Goal: Task Accomplishment & Management: Use online tool/utility

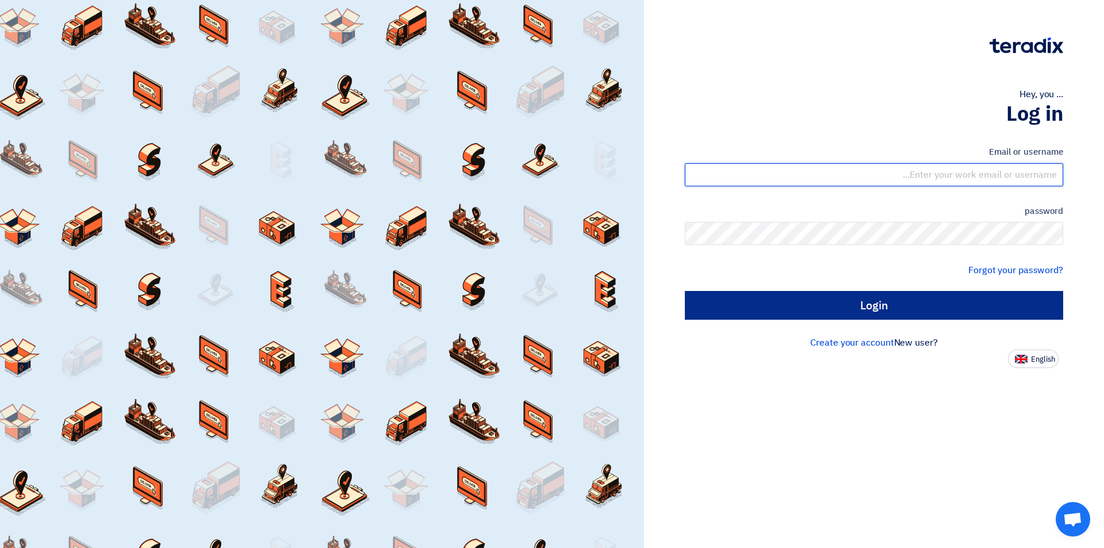
type input "[EMAIL_ADDRESS][DOMAIN_NAME]"
click at [844, 308] on input "Login" at bounding box center [874, 305] width 378 height 29
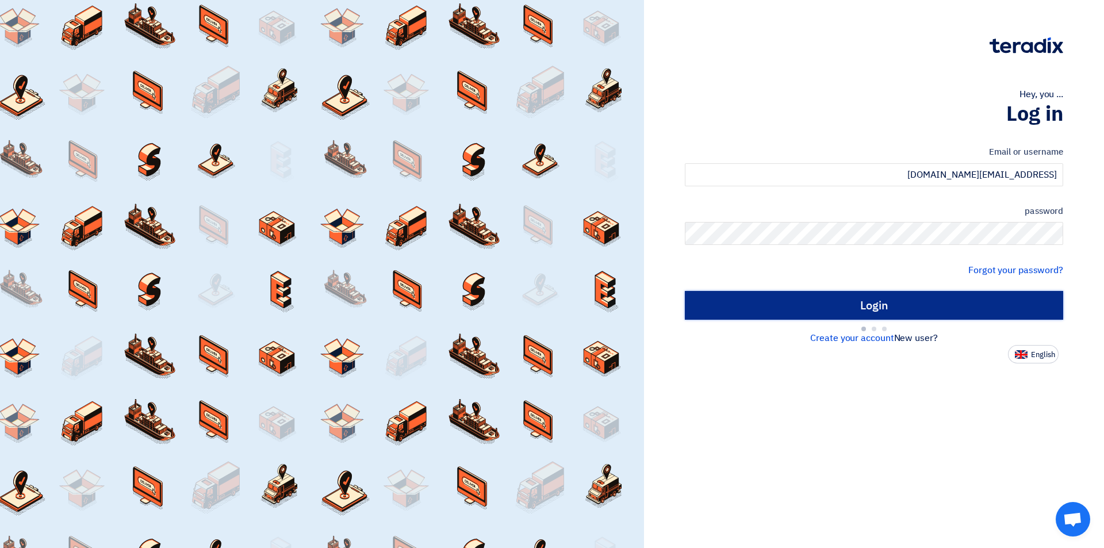
type input "Sign in"
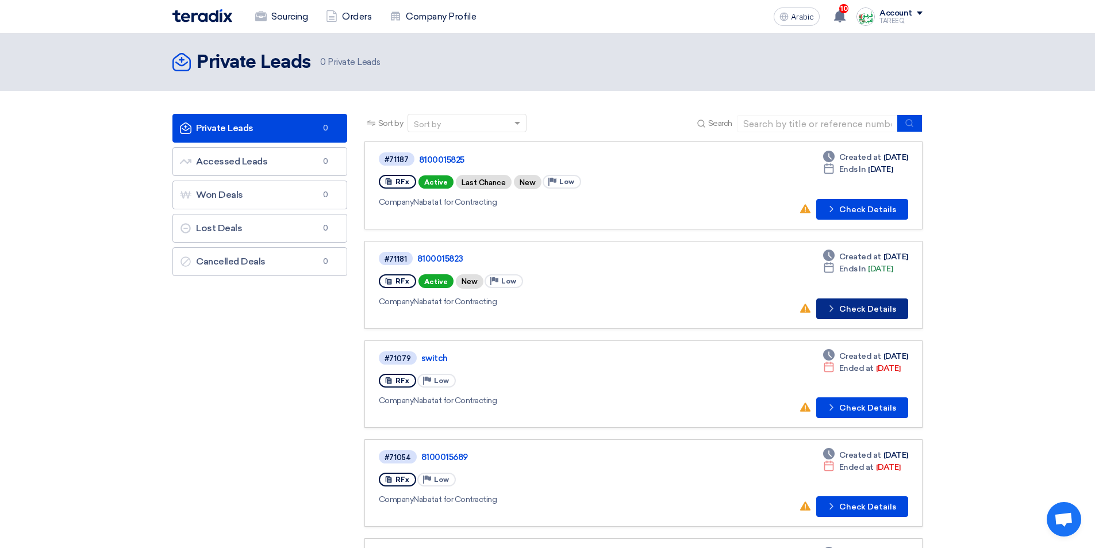
click at [875, 299] on button "Check details Check Details" at bounding box center [862, 308] width 92 height 21
click at [871, 210] on font "Check Details" at bounding box center [867, 210] width 57 height 10
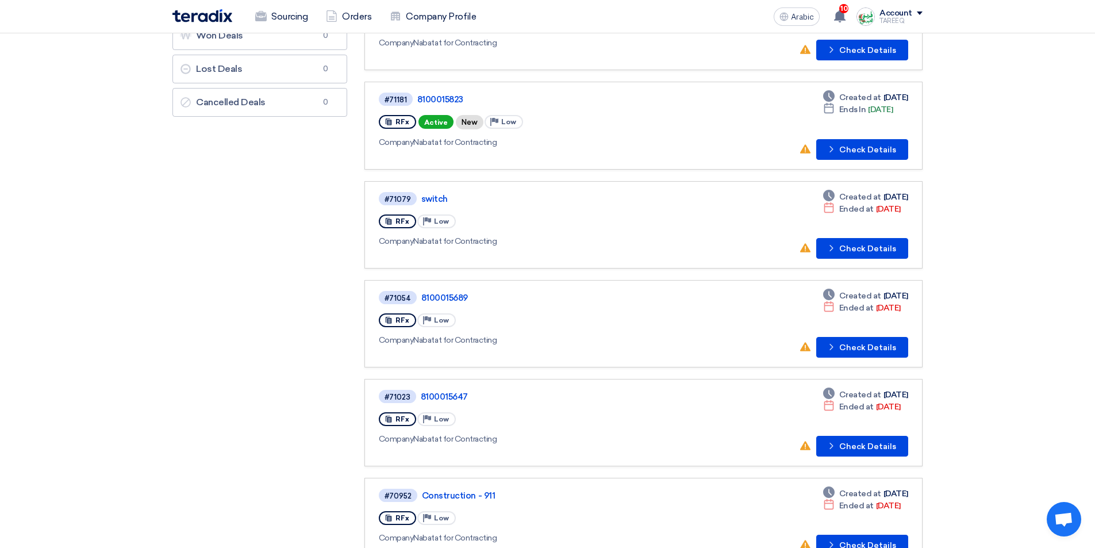
scroll to position [172, 0]
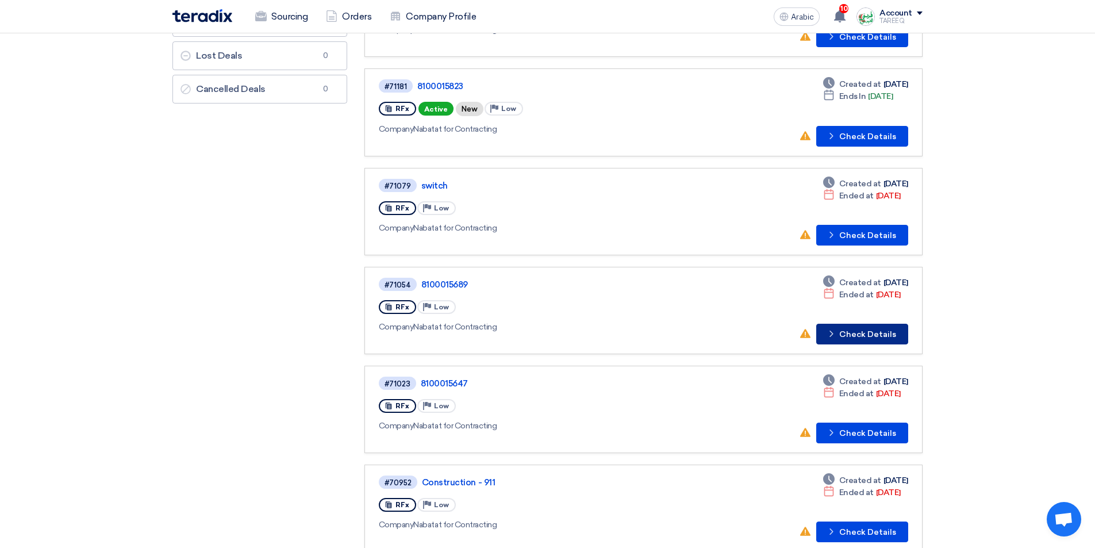
click at [874, 335] on font "Check Details" at bounding box center [867, 334] width 57 height 10
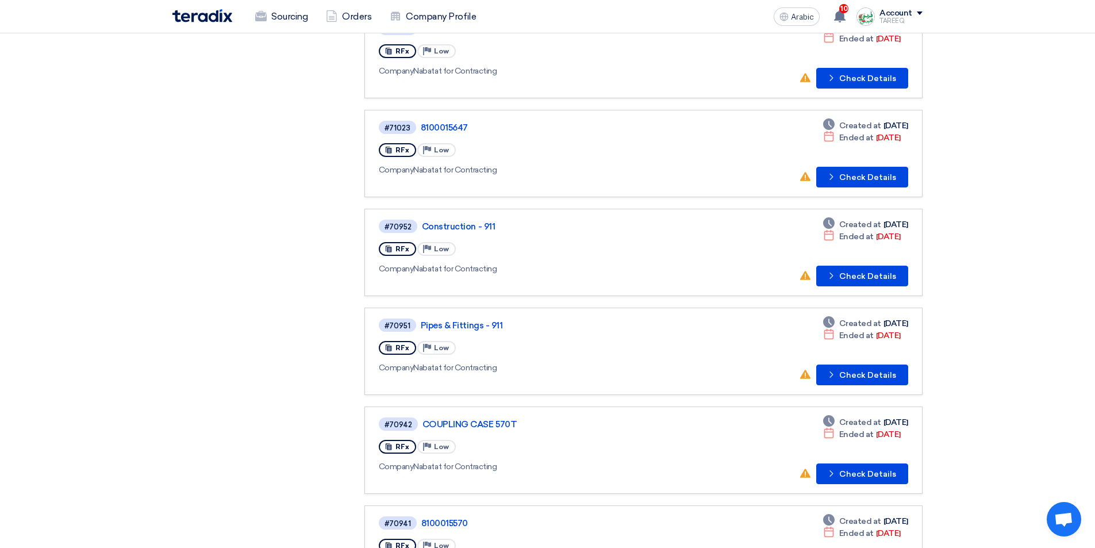
scroll to position [432, 0]
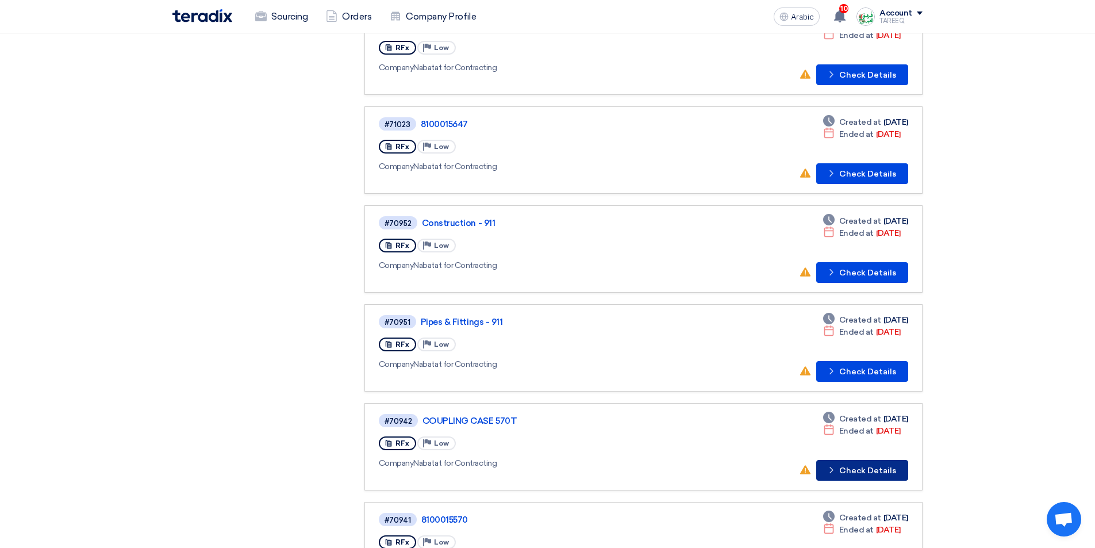
click at [877, 467] on font "Check Details" at bounding box center [867, 471] width 57 height 10
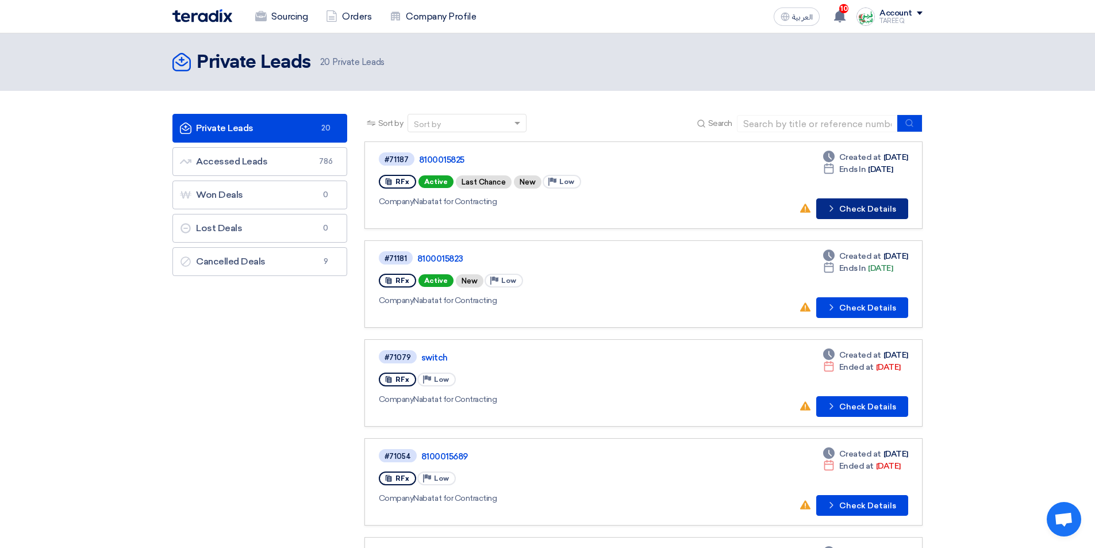
click at [874, 214] on button "Check details Check Details" at bounding box center [862, 208] width 92 height 21
click at [862, 214] on button "Check details Check Details" at bounding box center [862, 208] width 92 height 21
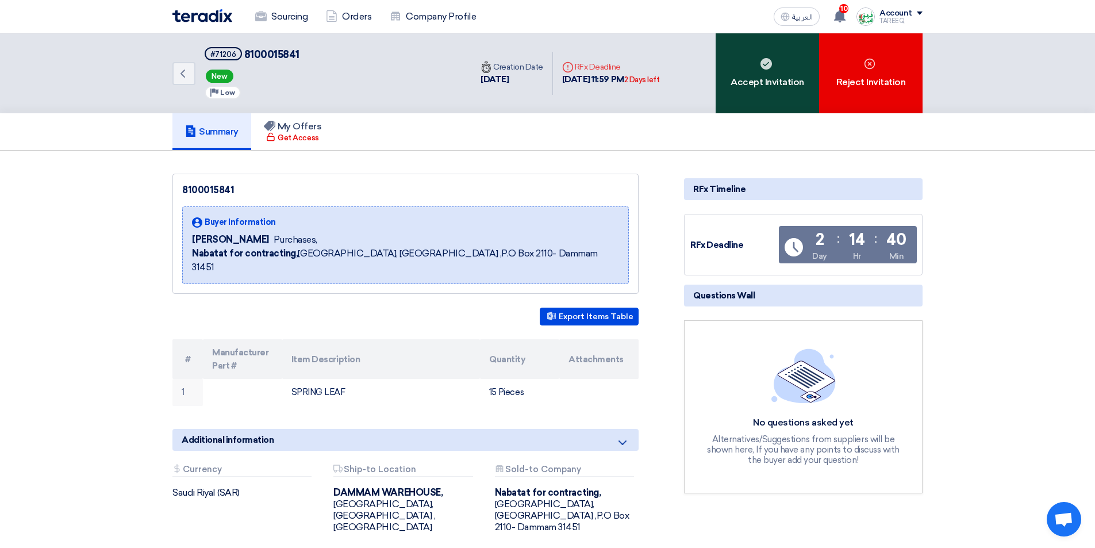
click at [790, 90] on div "Accept Invitation" at bounding box center [767, 73] width 103 height 80
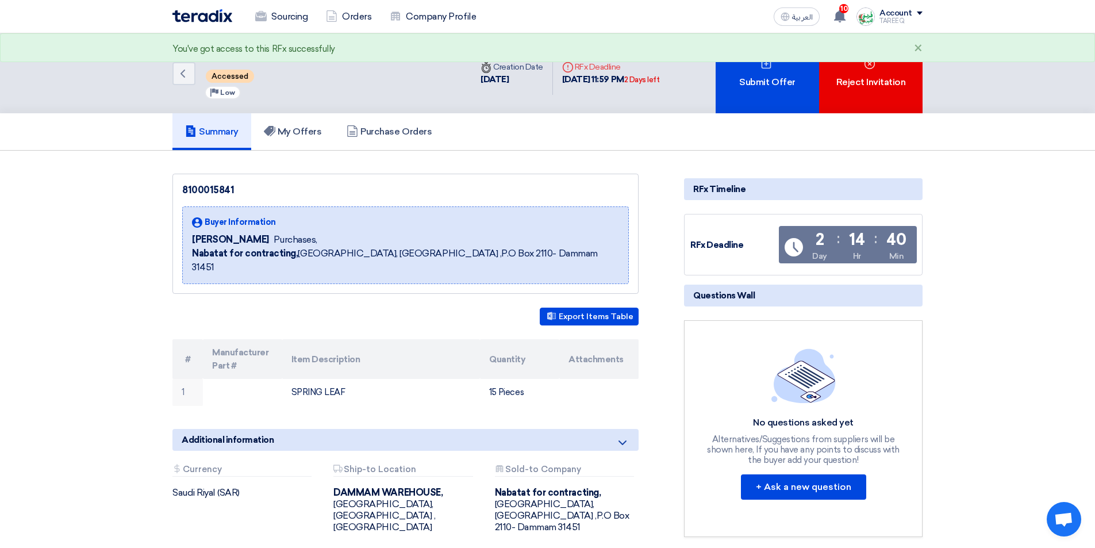
click at [790, 88] on div "Submit Offer" at bounding box center [767, 73] width 103 height 80
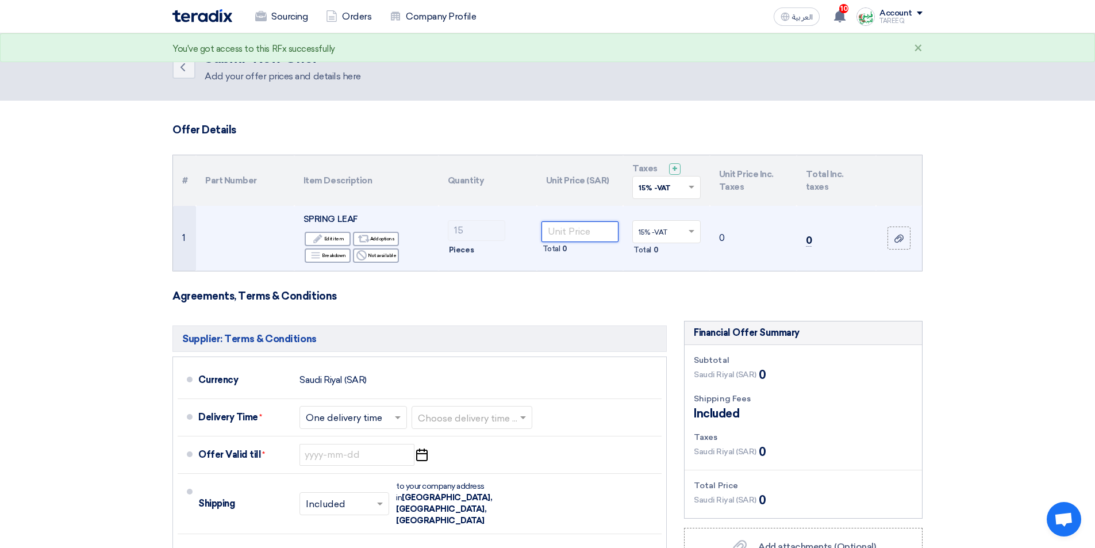
click at [567, 233] on input "number" at bounding box center [580, 231] width 78 height 21
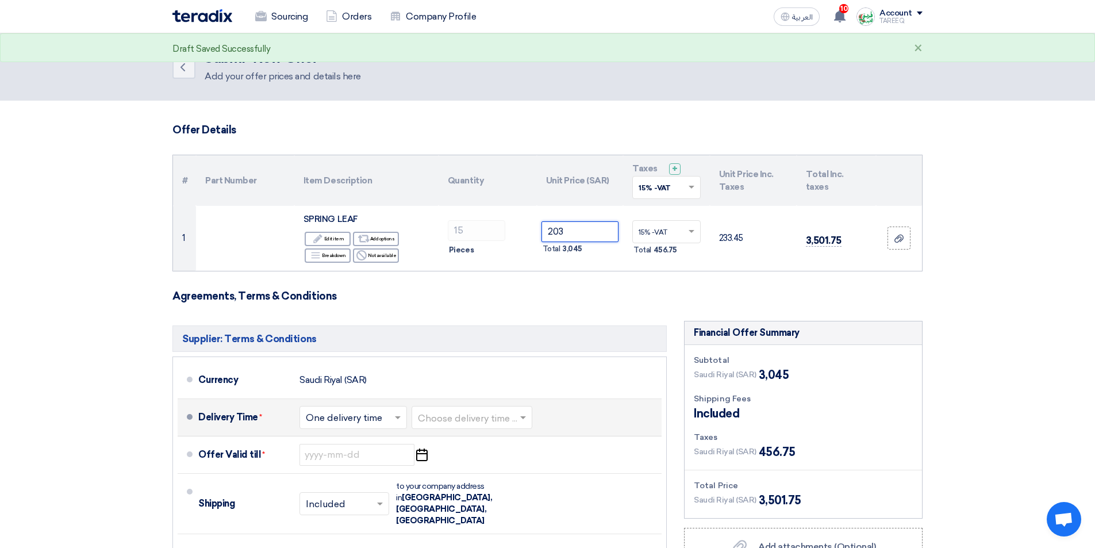
type input "203"
click at [481, 418] on input "text" at bounding box center [472, 418] width 109 height 17
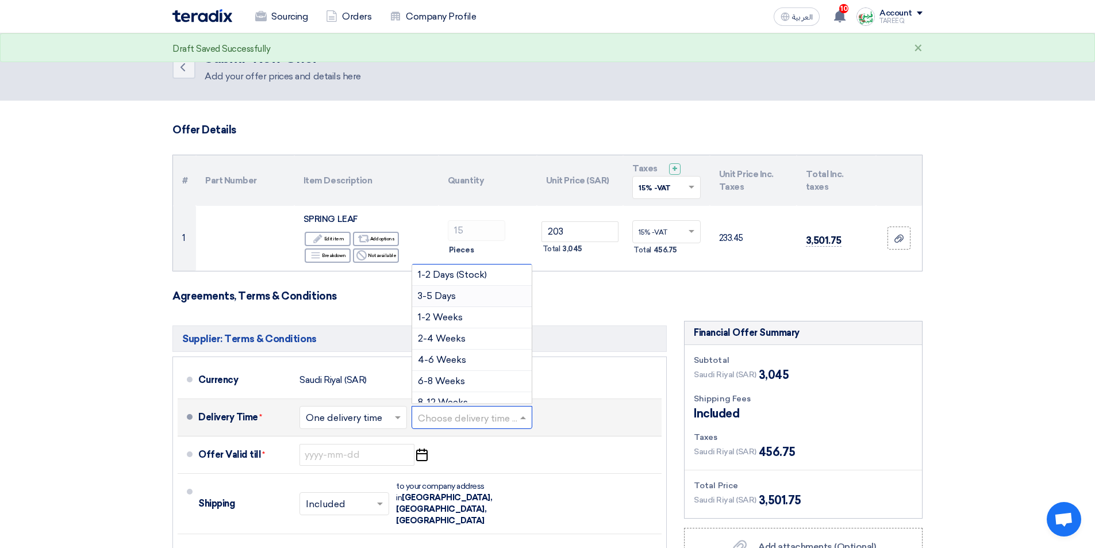
drag, startPoint x: 456, startPoint y: 297, endPoint x: 458, endPoint y: 313, distance: 15.7
click at [456, 297] on span "3-5 Days" at bounding box center [437, 295] width 38 height 11
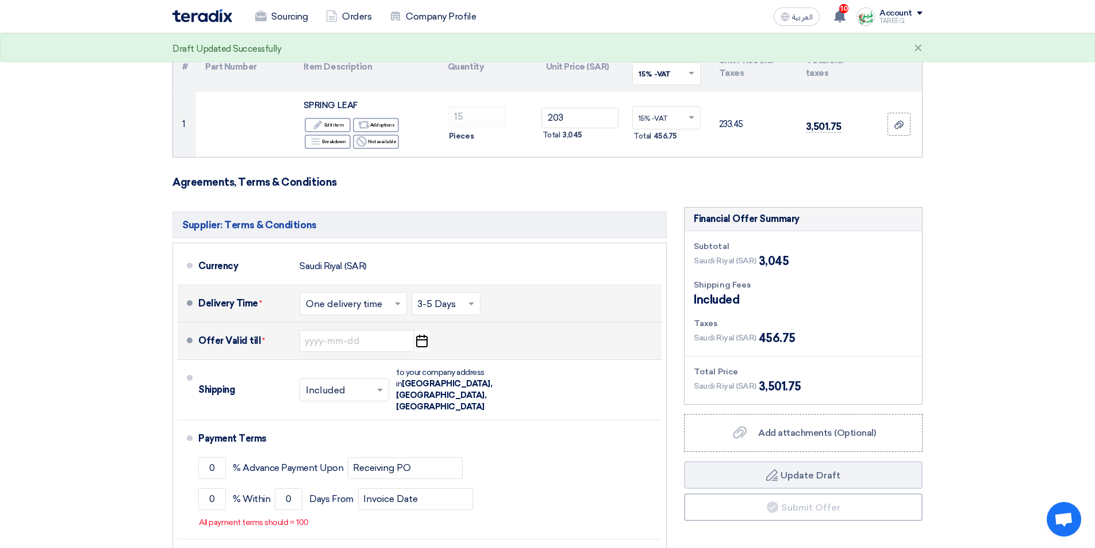
scroll to position [115, 0]
click at [371, 335] on input at bounding box center [356, 340] width 115 height 22
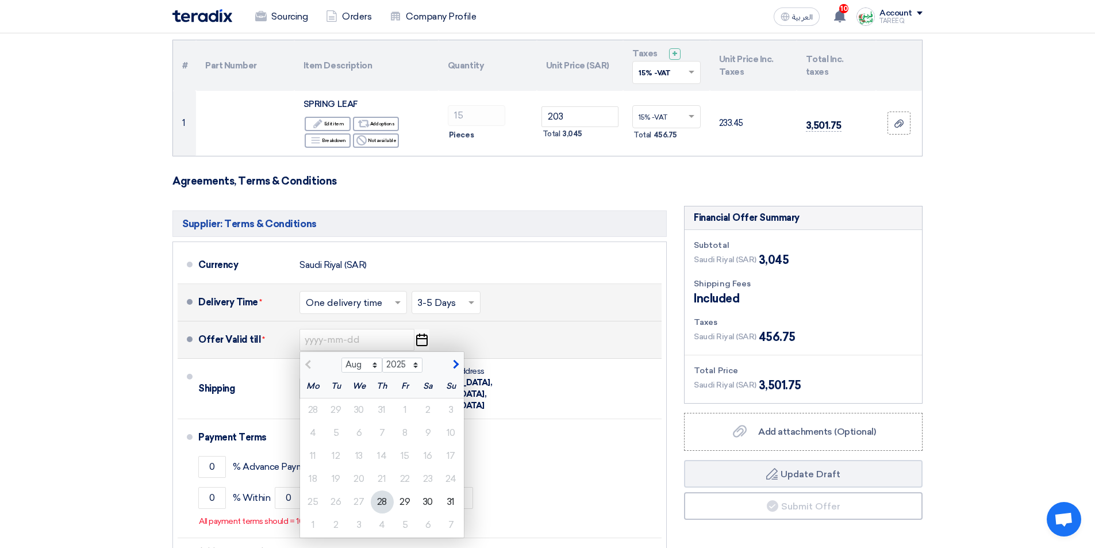
click at [458, 362] on button "button" at bounding box center [454, 363] width 19 height 11
select select "9"
click at [389, 416] on div "4" at bounding box center [382, 409] width 23 height 23
type input "[DATE]"
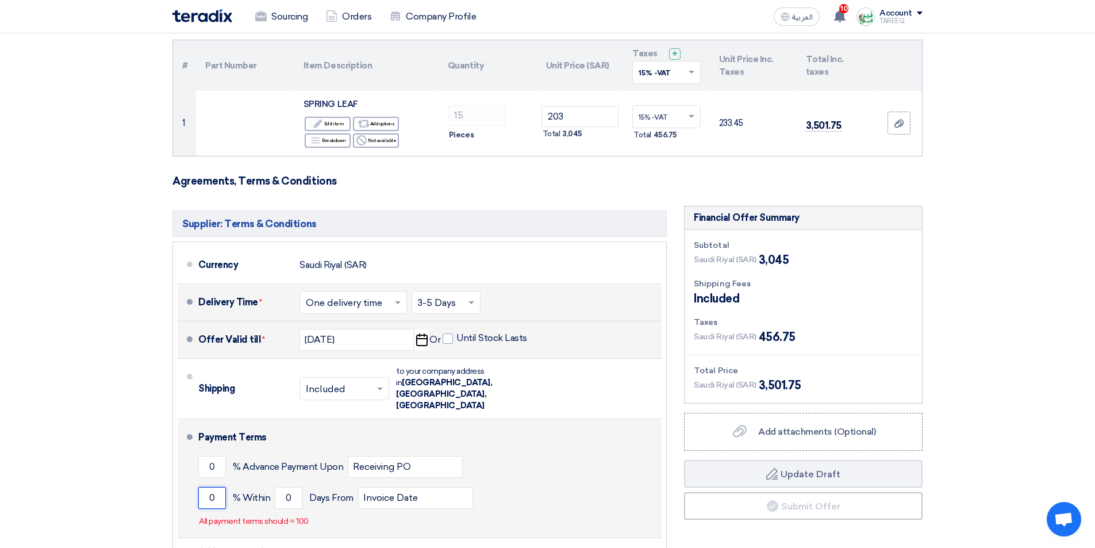
click at [202, 487] on input "0" at bounding box center [212, 498] width 28 height 22
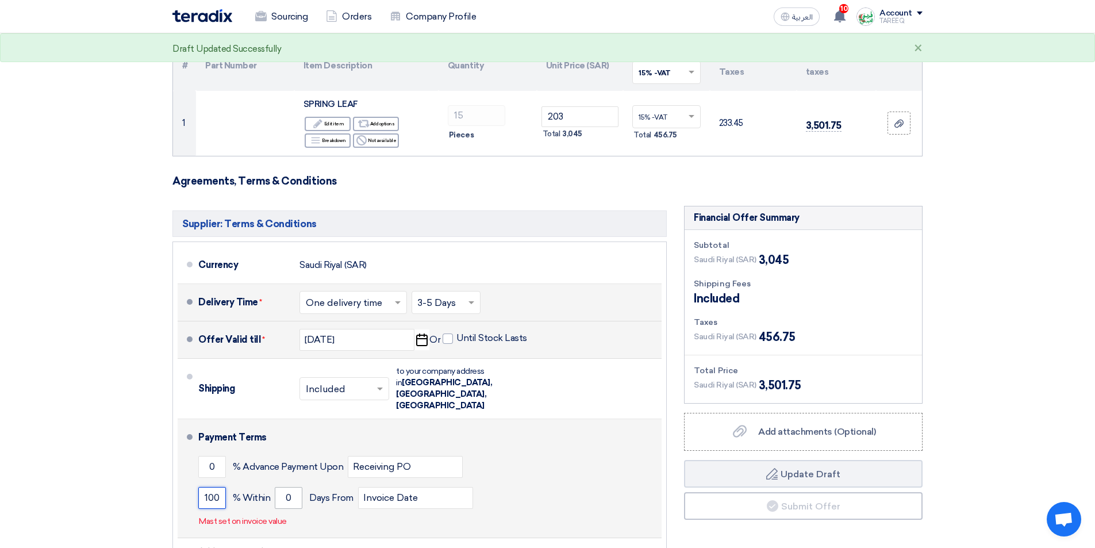
type input "100"
click at [286, 487] on input "0" at bounding box center [289, 498] width 28 height 22
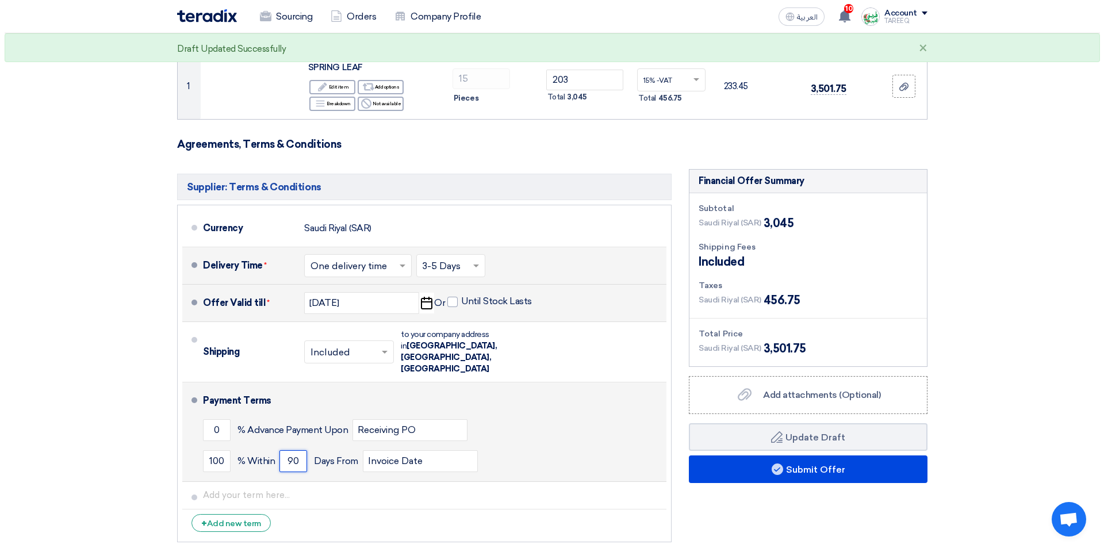
scroll to position [287, 0]
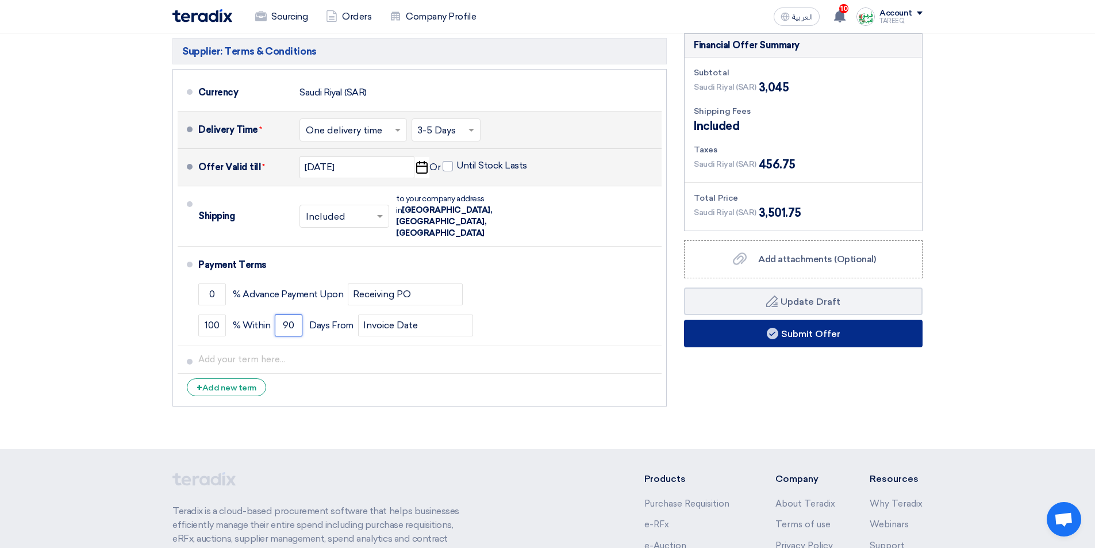
type input "90"
click at [732, 339] on button "Submit Offer" at bounding box center [803, 334] width 239 height 28
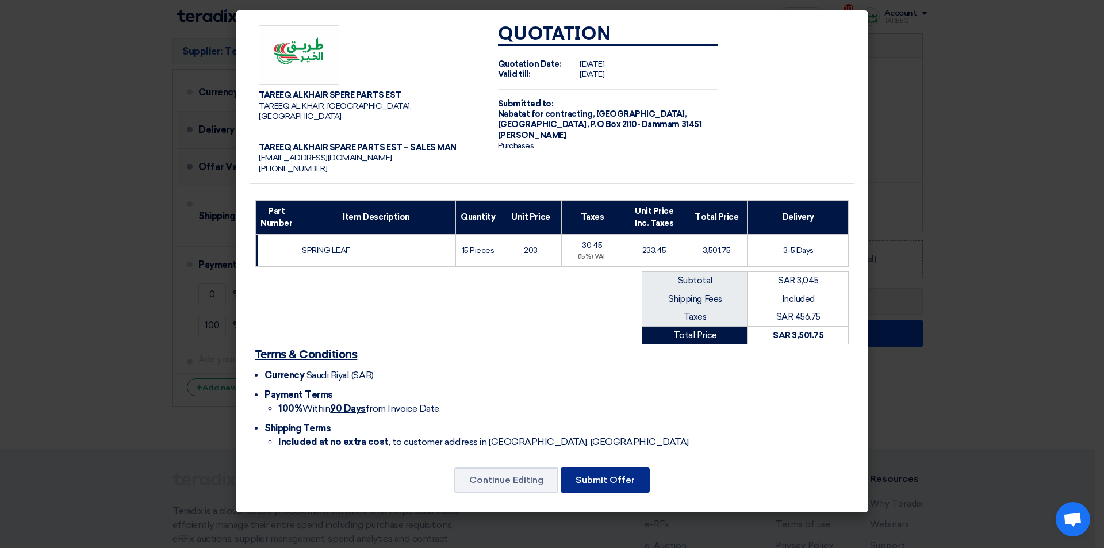
click at [608, 478] on button "Submit Offer" at bounding box center [604, 479] width 89 height 25
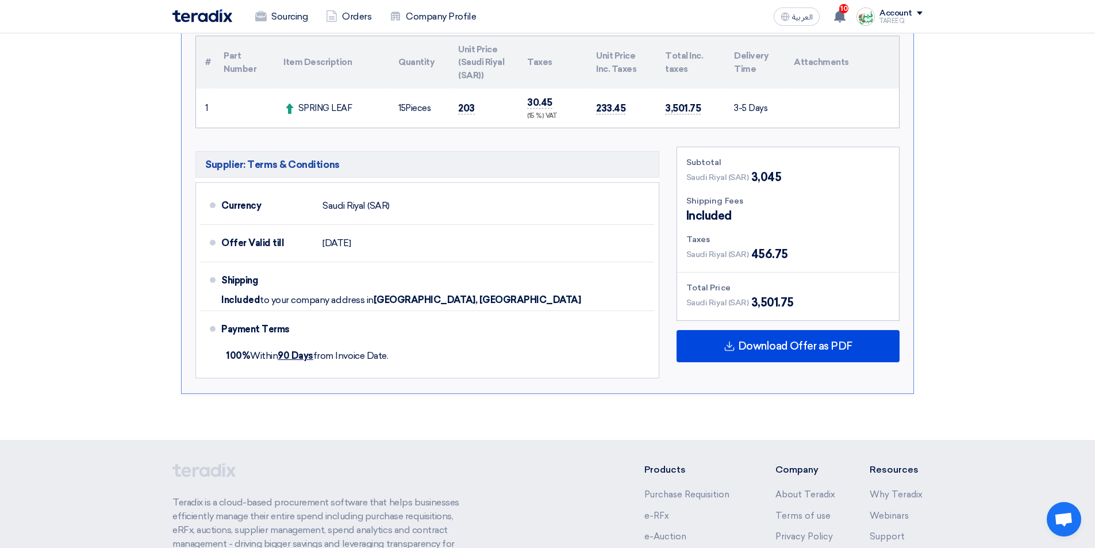
scroll to position [290, 0]
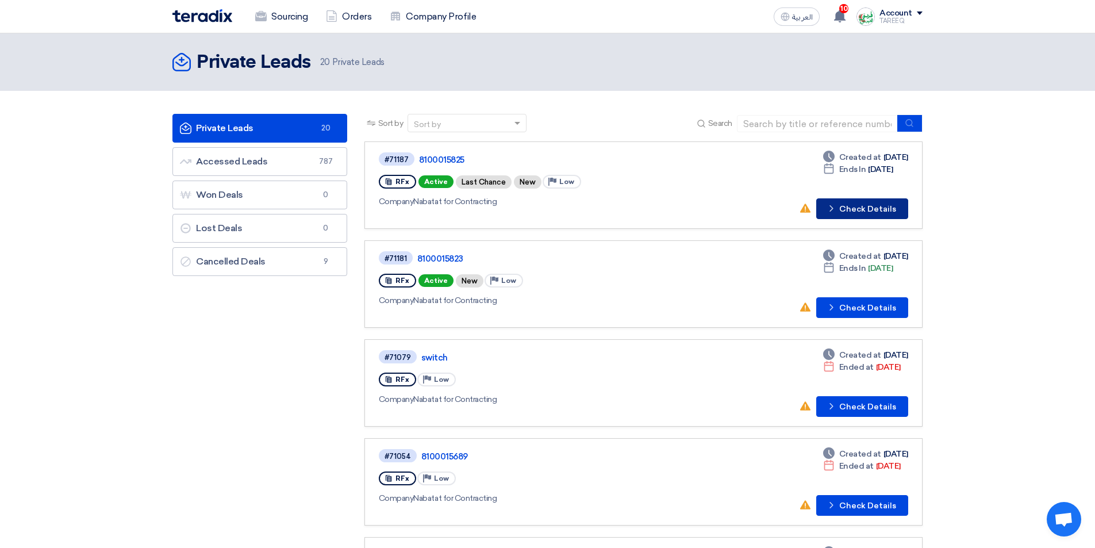
click at [884, 212] on button "Check details Check Details" at bounding box center [862, 208] width 92 height 21
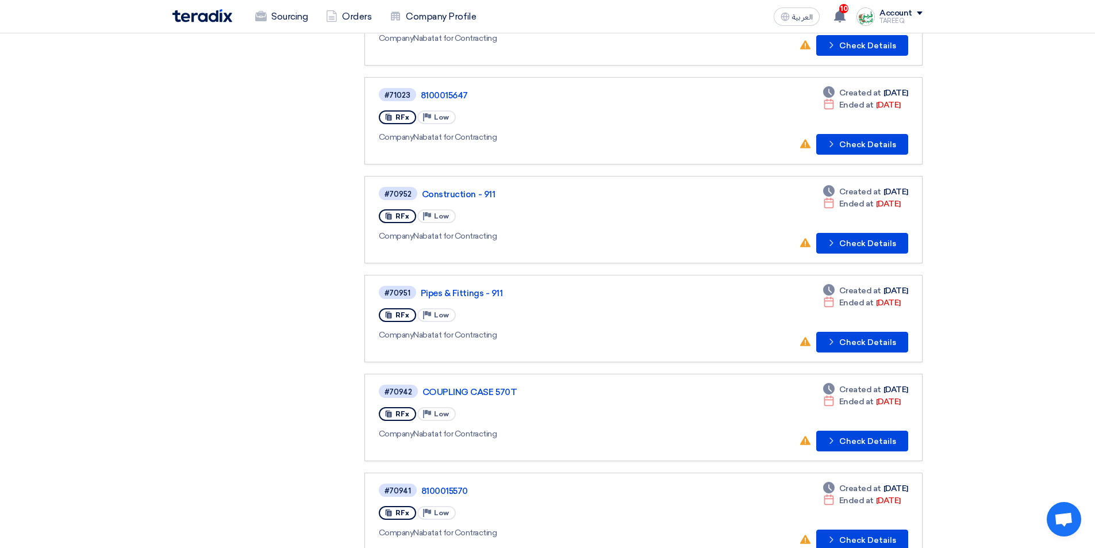
scroll to position [690, 0]
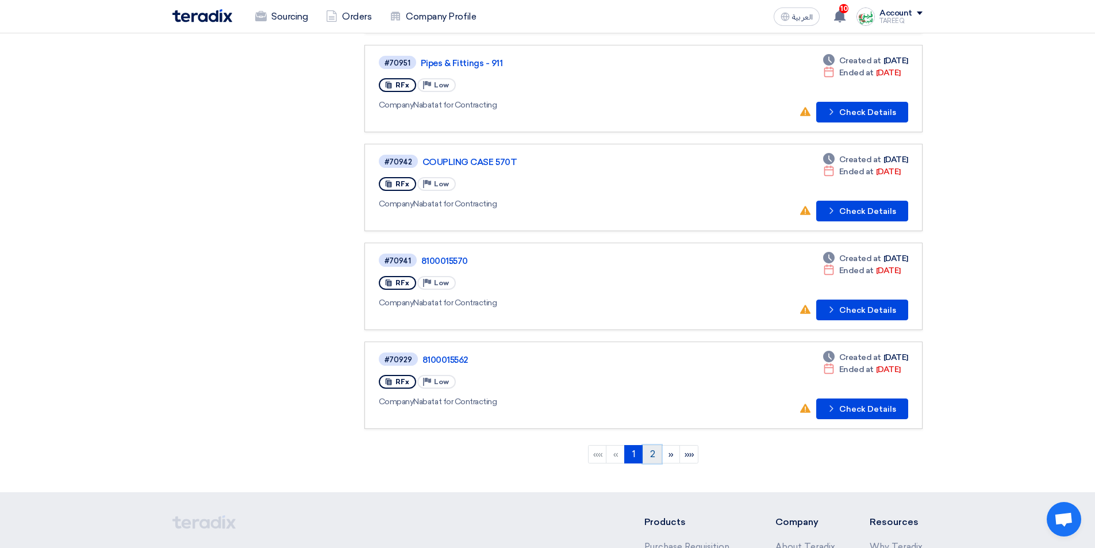
click at [647, 456] on link "2" at bounding box center [652, 454] width 19 height 18
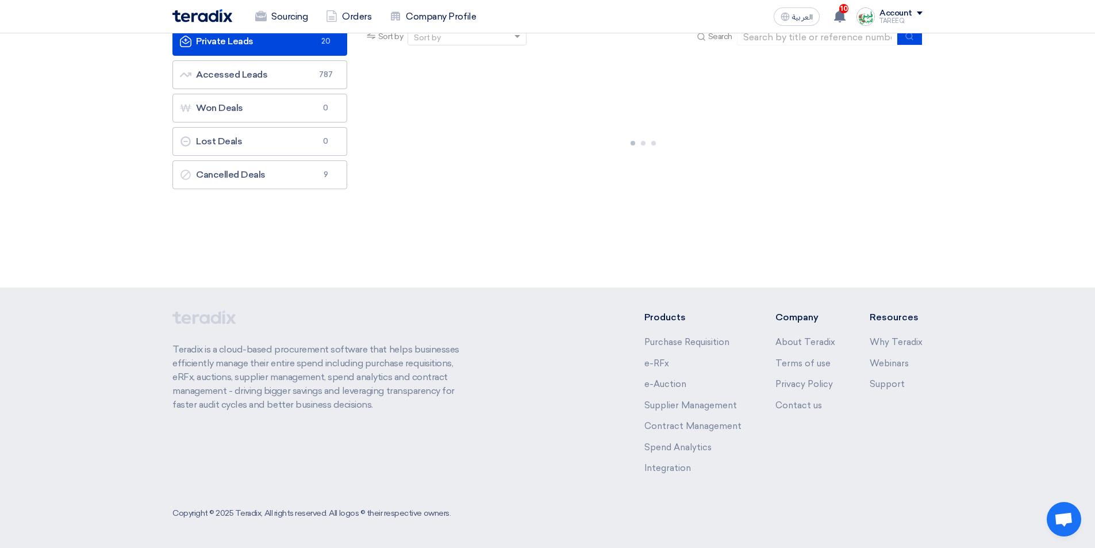
scroll to position [0, 0]
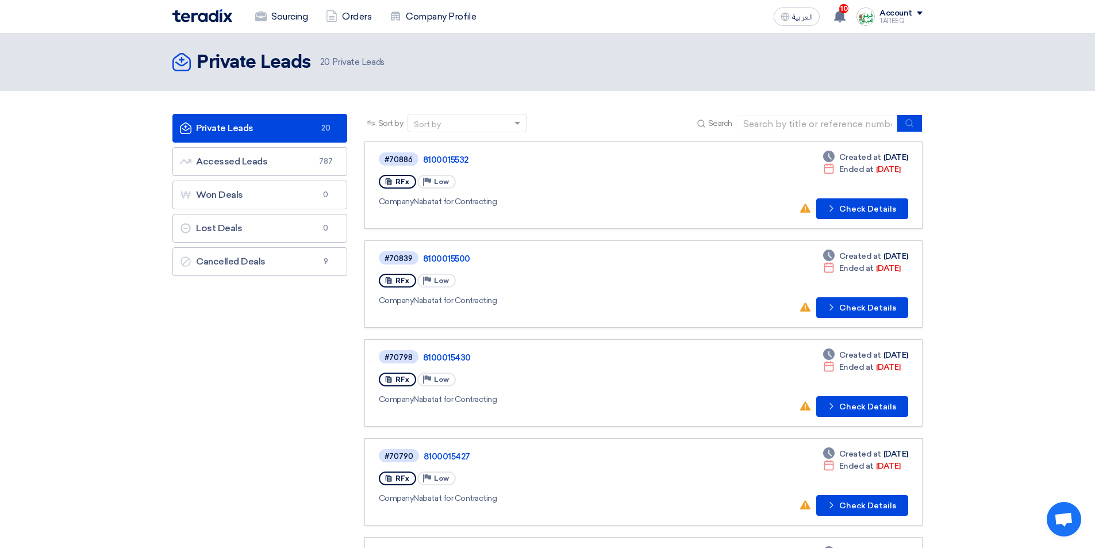
drag, startPoint x: 15, startPoint y: 214, endPoint x: 59, endPoint y: 213, distance: 43.7
click at [881, 202] on button "Check details Check Details" at bounding box center [862, 208] width 92 height 21
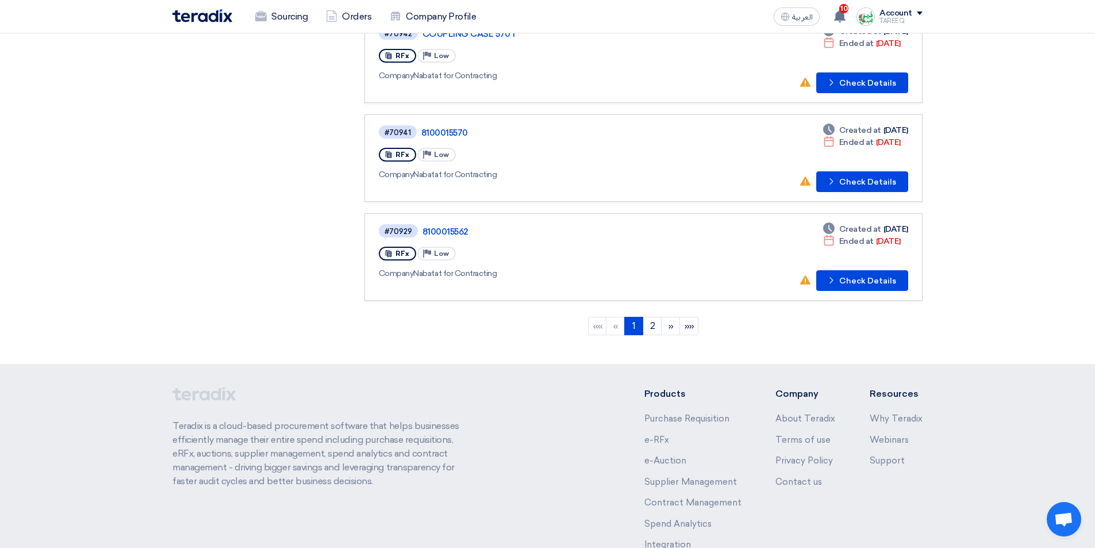
scroll to position [862, 0]
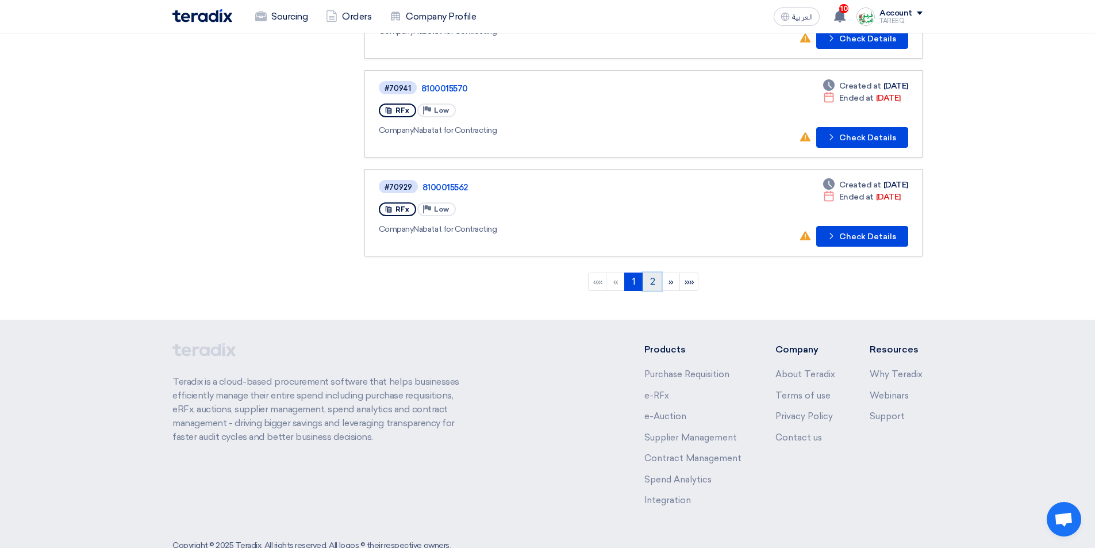
click at [653, 277] on link "2" at bounding box center [652, 281] width 19 height 18
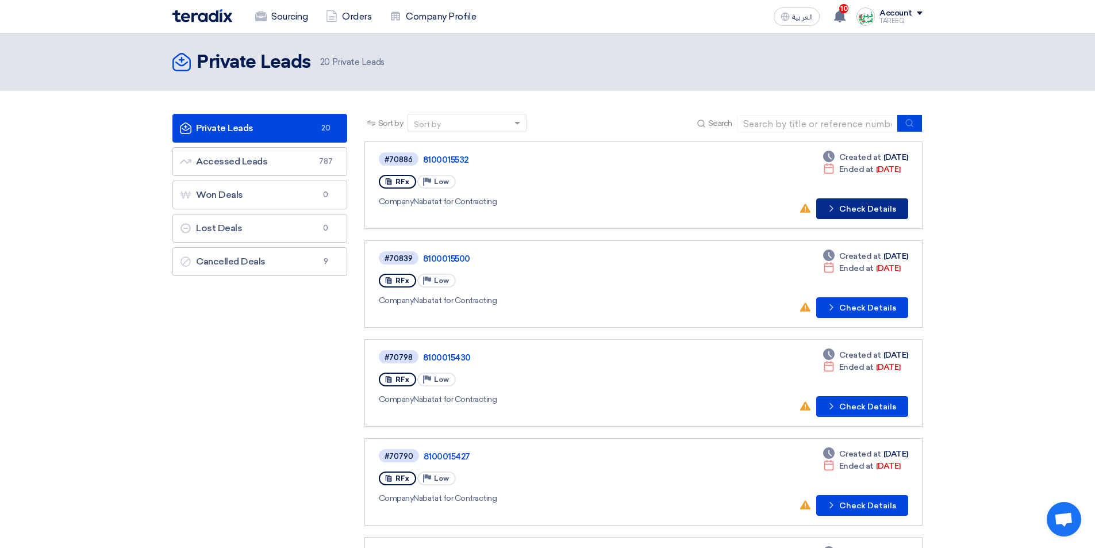
click at [858, 213] on button "Check details Check Details" at bounding box center [862, 208] width 92 height 21
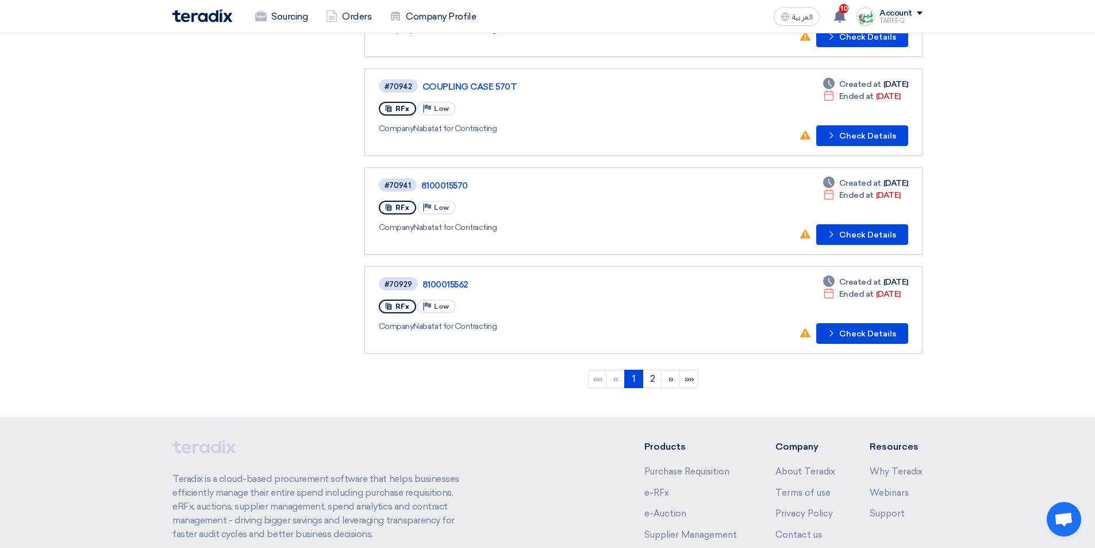
scroll to position [894, 0]
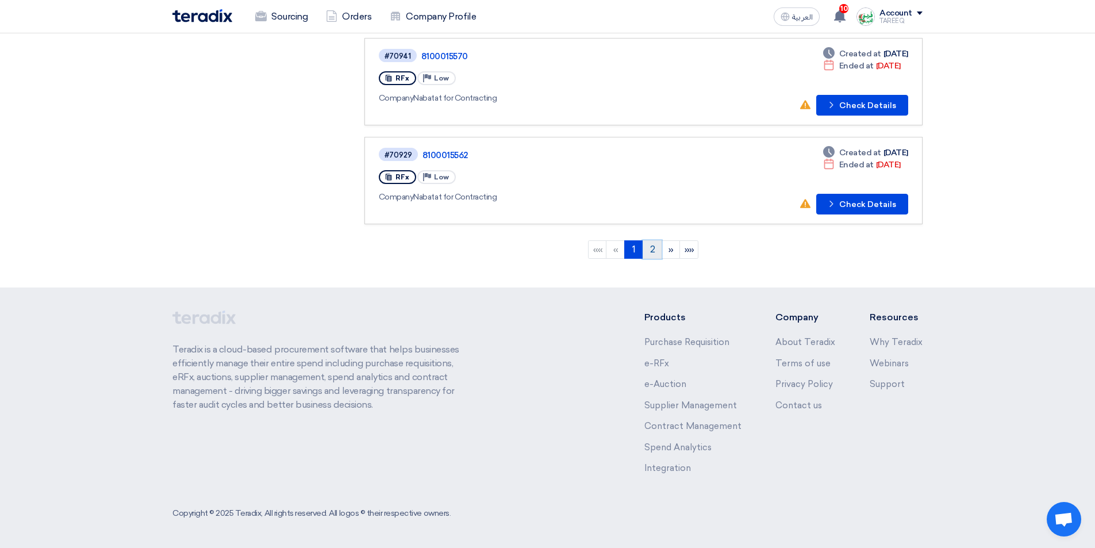
click at [650, 251] on link "2" at bounding box center [652, 249] width 19 height 18
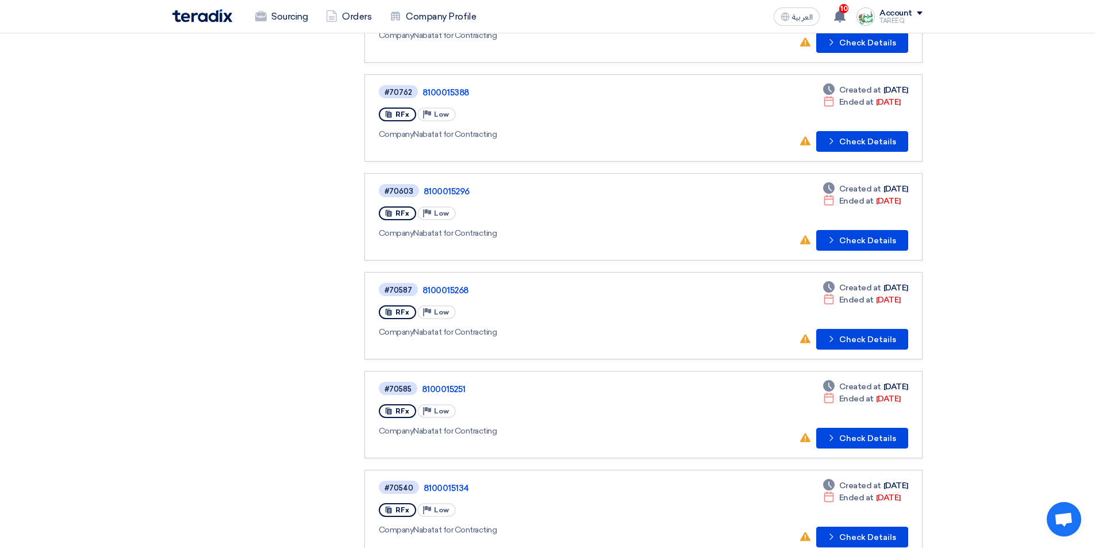
scroll to position [460, 0]
